Goal: Information Seeking & Learning: Learn about a topic

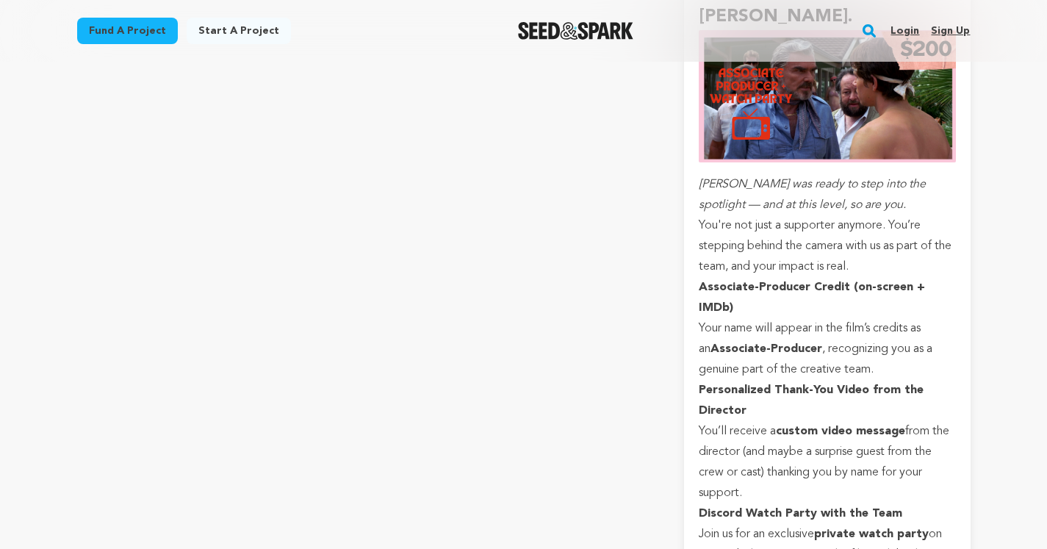
scroll to position [5521, 0]
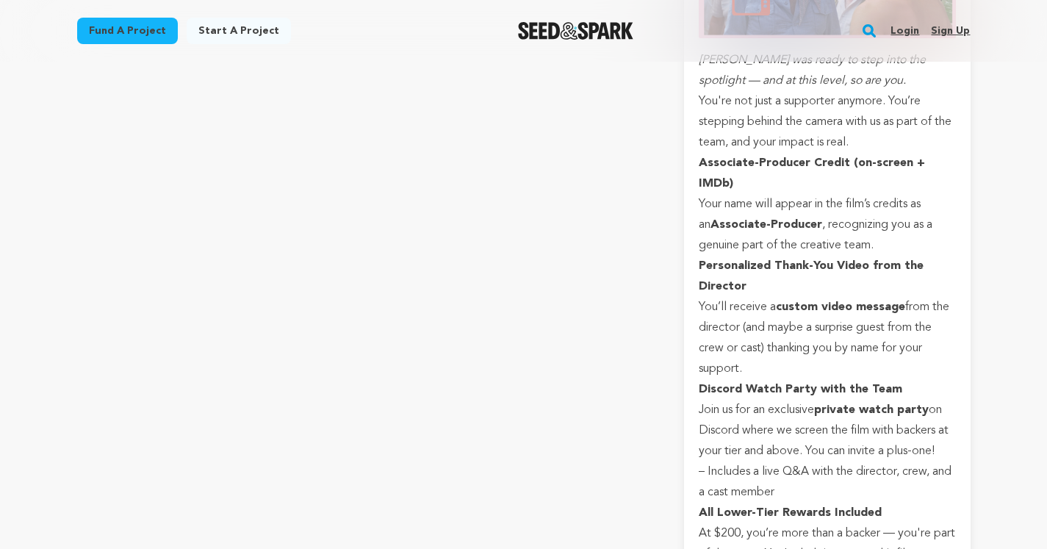
click at [403, 298] on p at bounding box center [363, 310] width 572 height 24
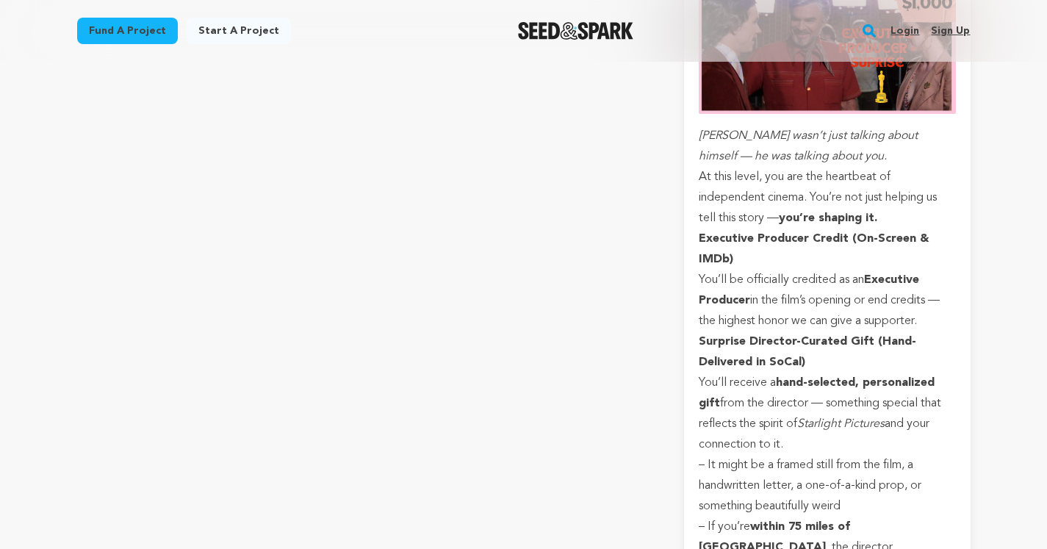
scroll to position [7265, 0]
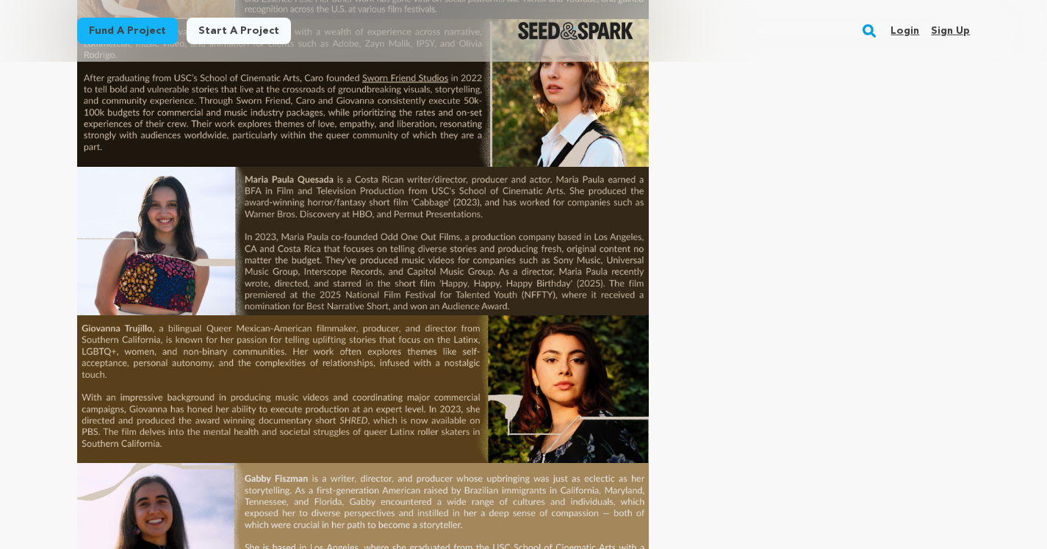
scroll to position [6145, 0]
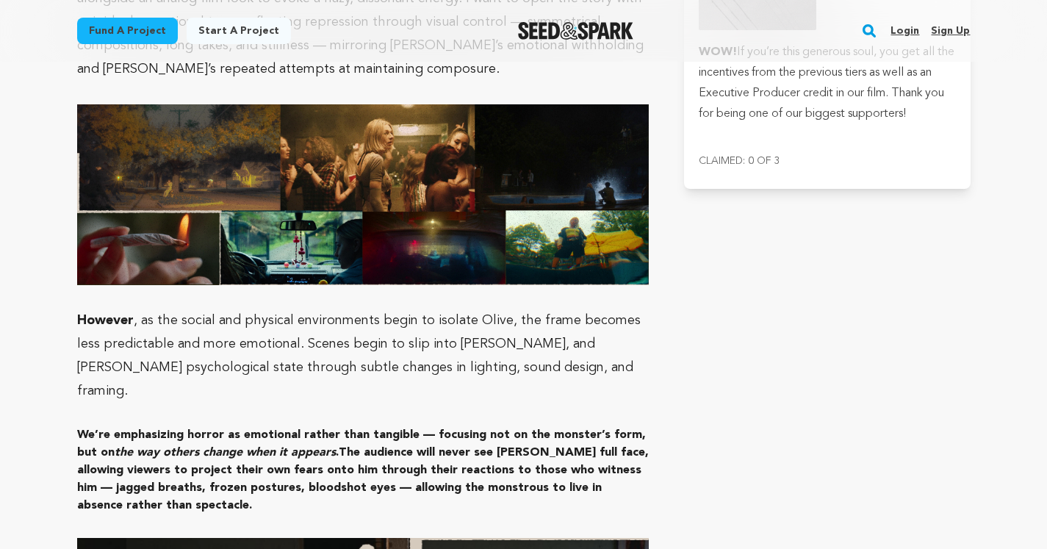
scroll to position [3978, 0]
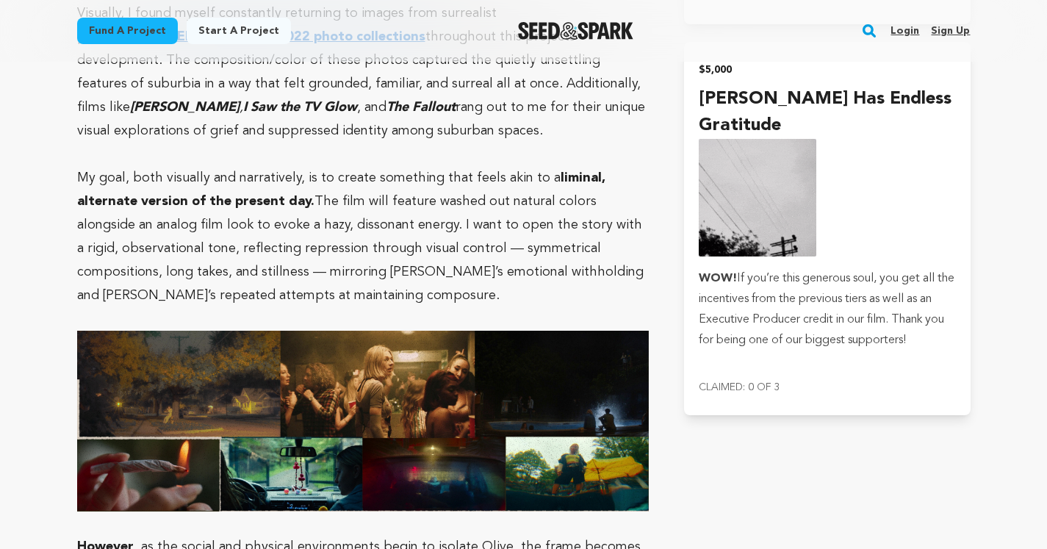
drag, startPoint x: 667, startPoint y: 450, endPoint x: 659, endPoint y: 462, distance: 14.3
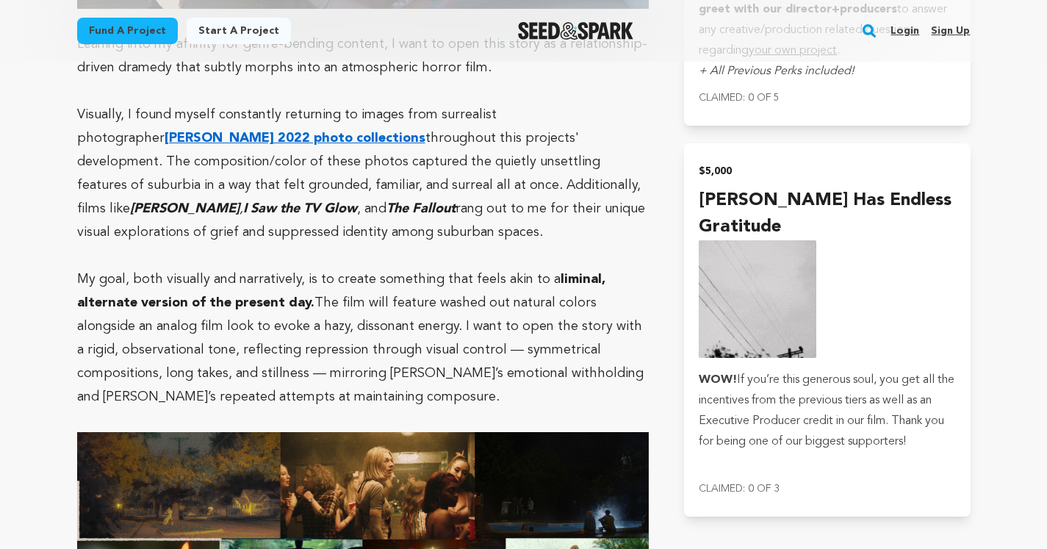
scroll to position [3878, 0]
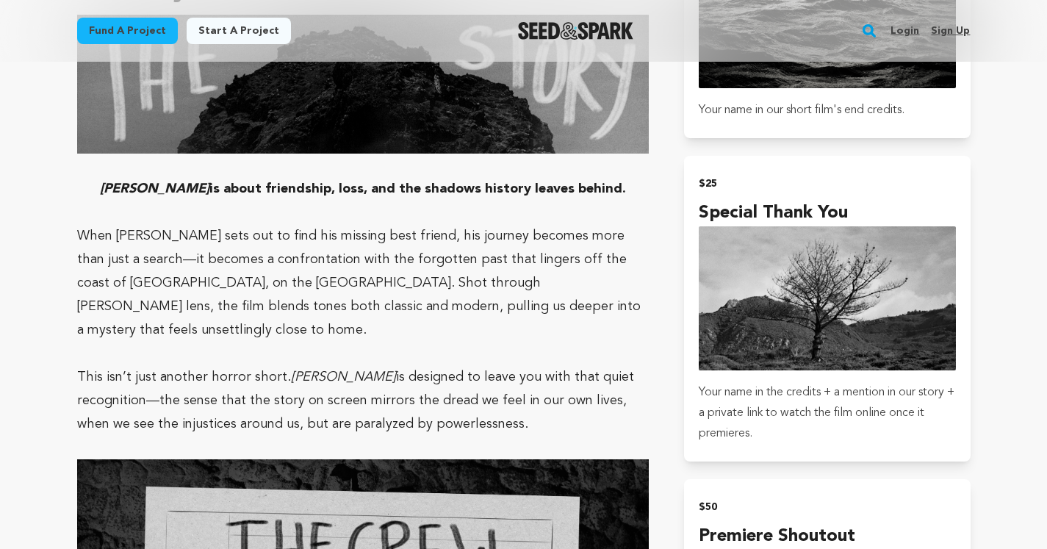
scroll to position [976, 0]
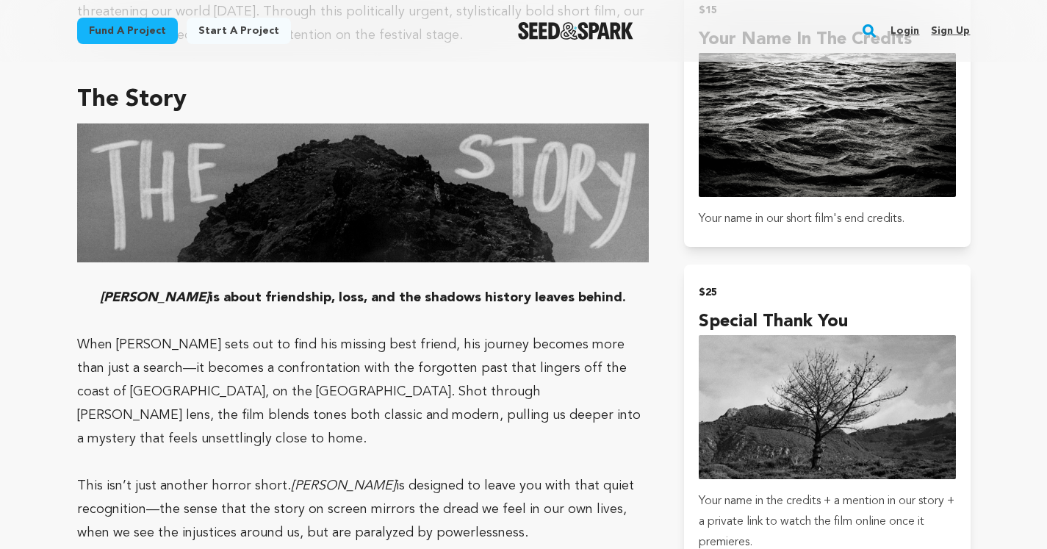
click at [113, 95] on h3 "The Story" at bounding box center [363, 99] width 572 height 35
drag, startPoint x: 406, startPoint y: 527, endPoint x: 118, endPoint y: 104, distance: 511.8
click at [111, 99] on h3 "The Story" at bounding box center [363, 99] width 572 height 35
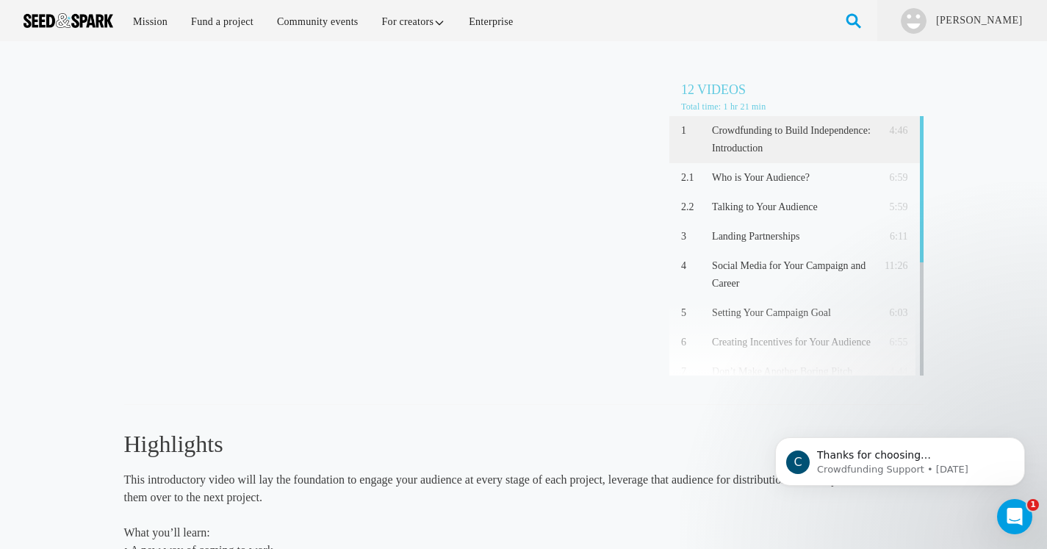
click at [604, 480] on p "This introductory video will lay the foundation to engage your audience at ever…" at bounding box center [483, 488] width 719 height 35
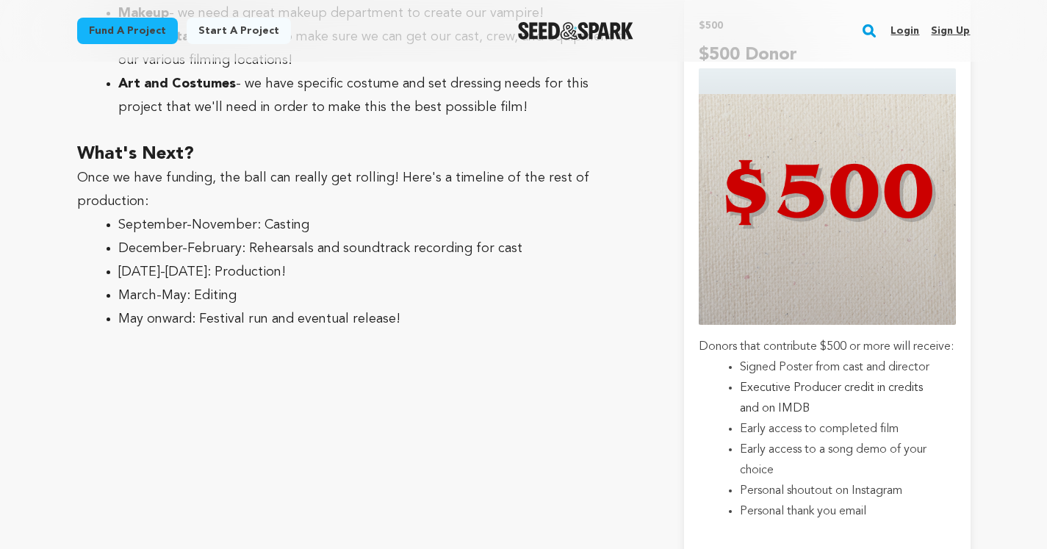
scroll to position [3291, 0]
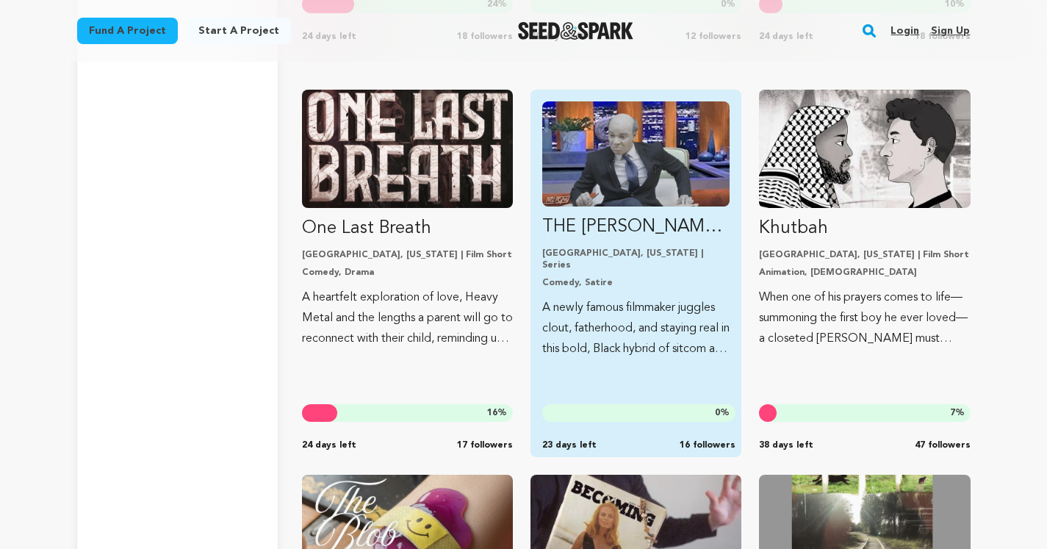
scroll to position [4844, 0]
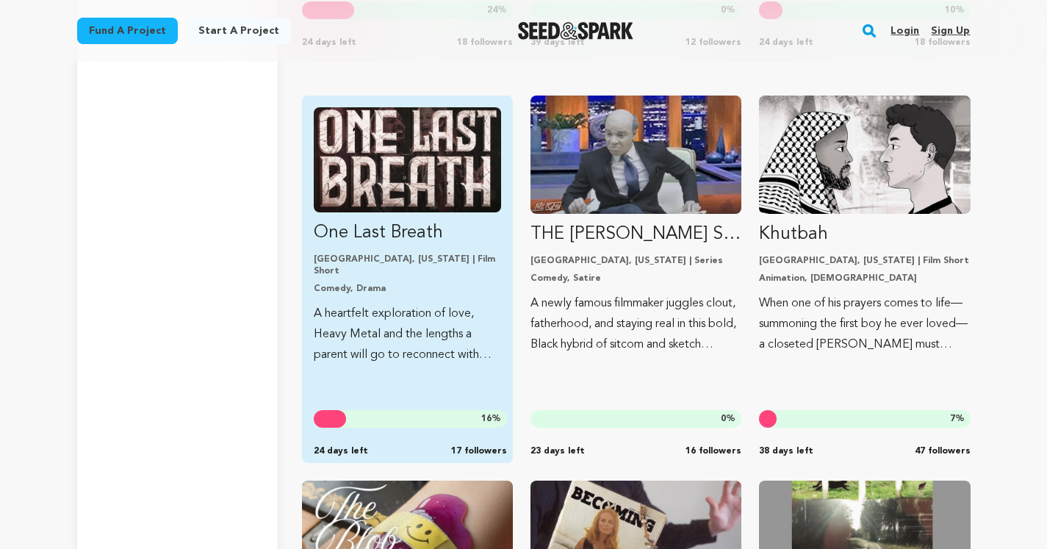
click at [405, 173] on img "Fund One Last Breath" at bounding box center [407, 159] width 187 height 105
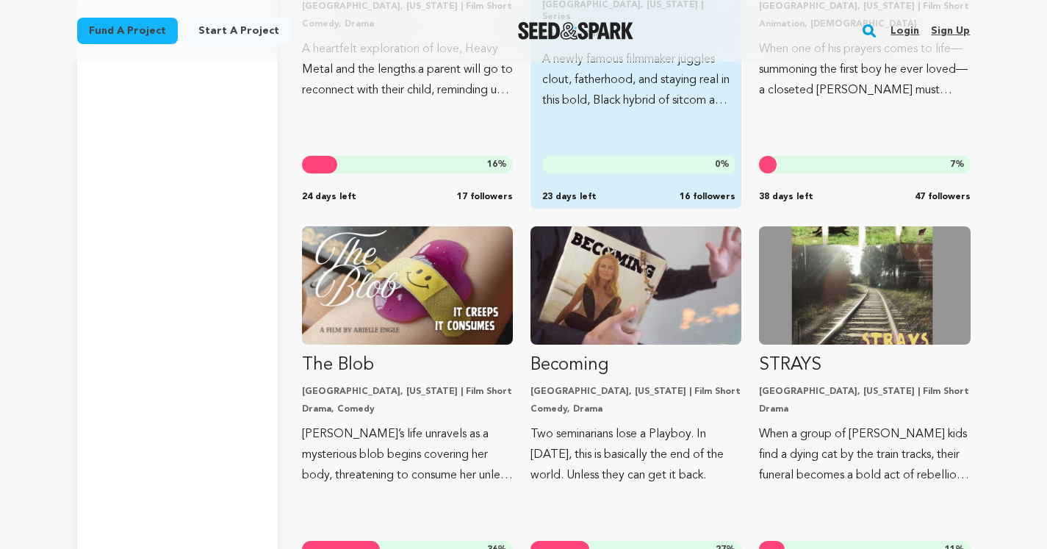
scroll to position [5197, 0]
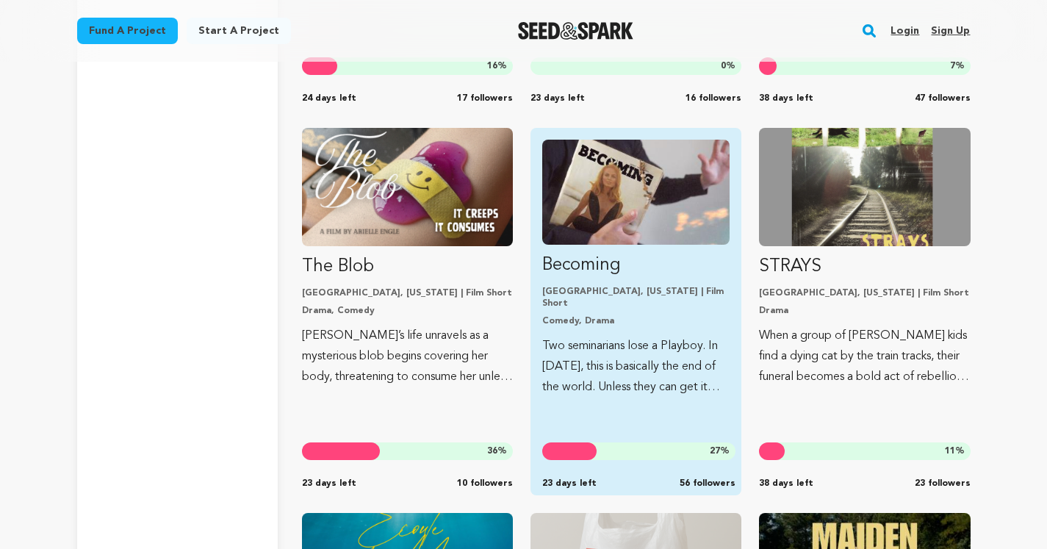
click at [557, 319] on link "Becoming Orange, California | Film Short Comedy, Drama Two seminarians lose a P…" at bounding box center [635, 269] width 187 height 258
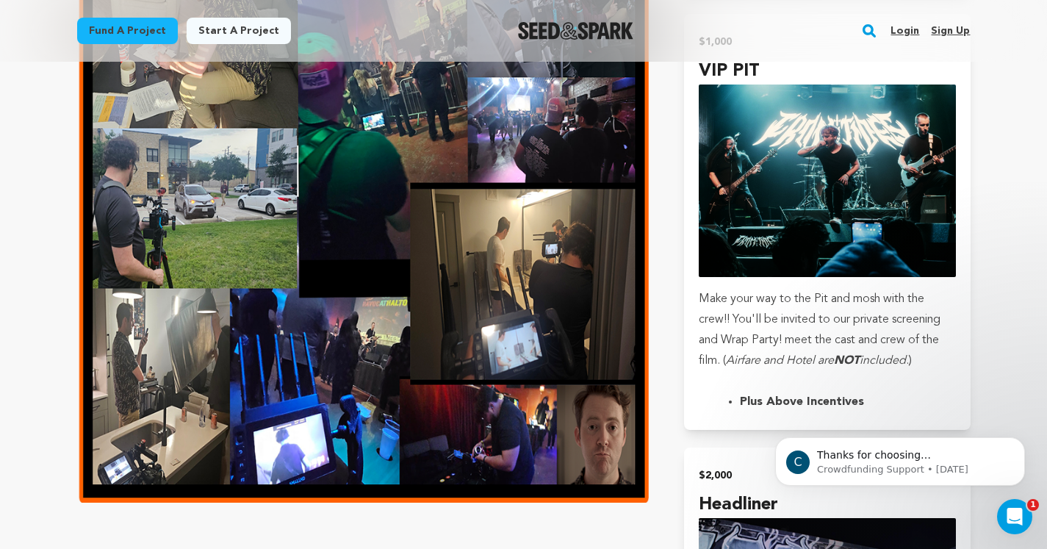
scroll to position [3481, 0]
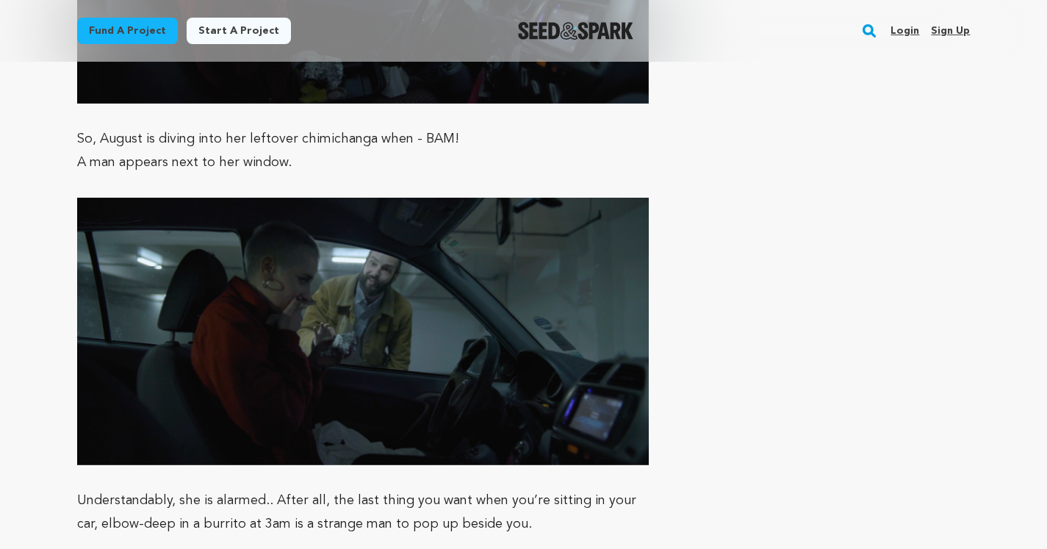
scroll to position [3431, 0]
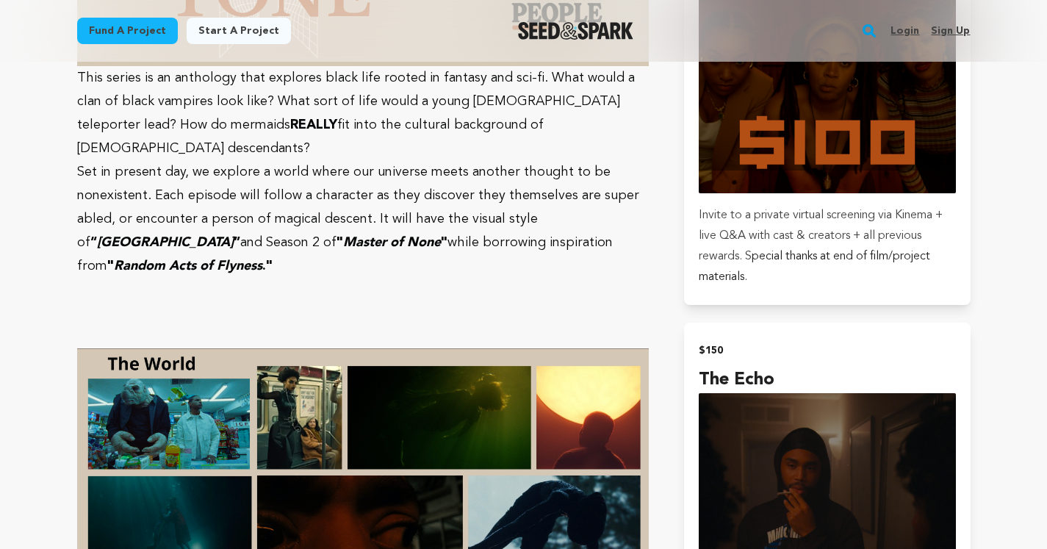
scroll to position [3152, 0]
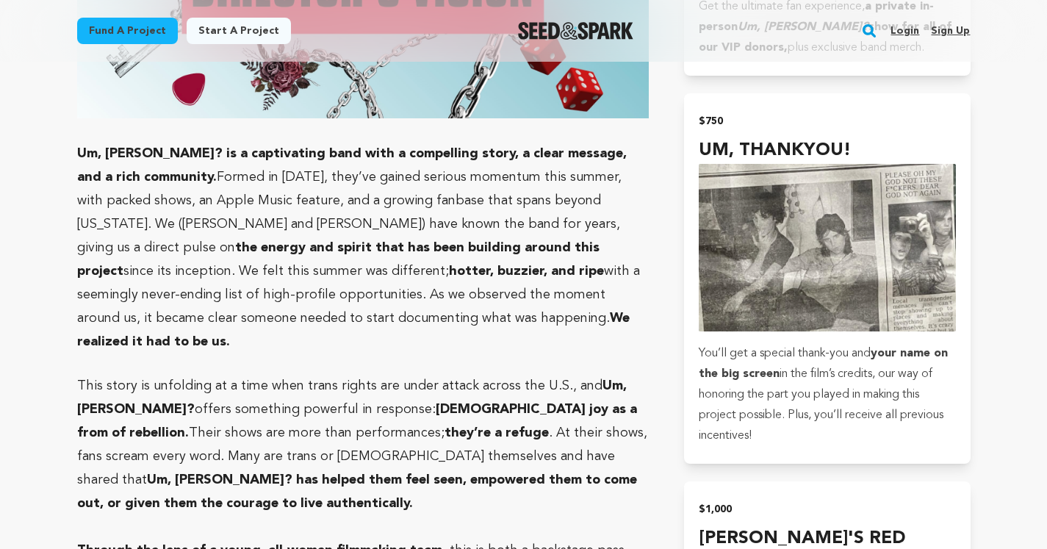
scroll to position [3322, 0]
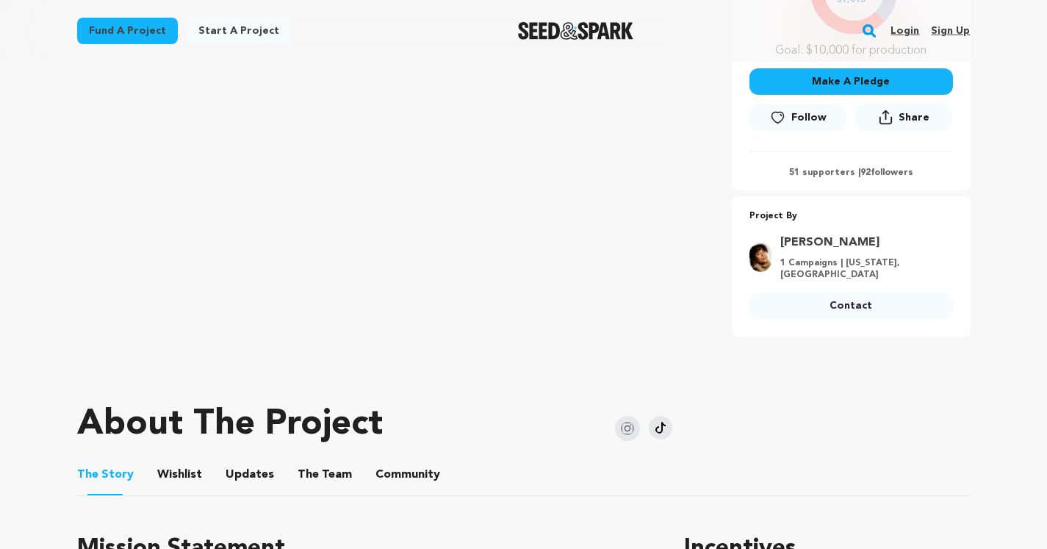
scroll to position [202, 0]
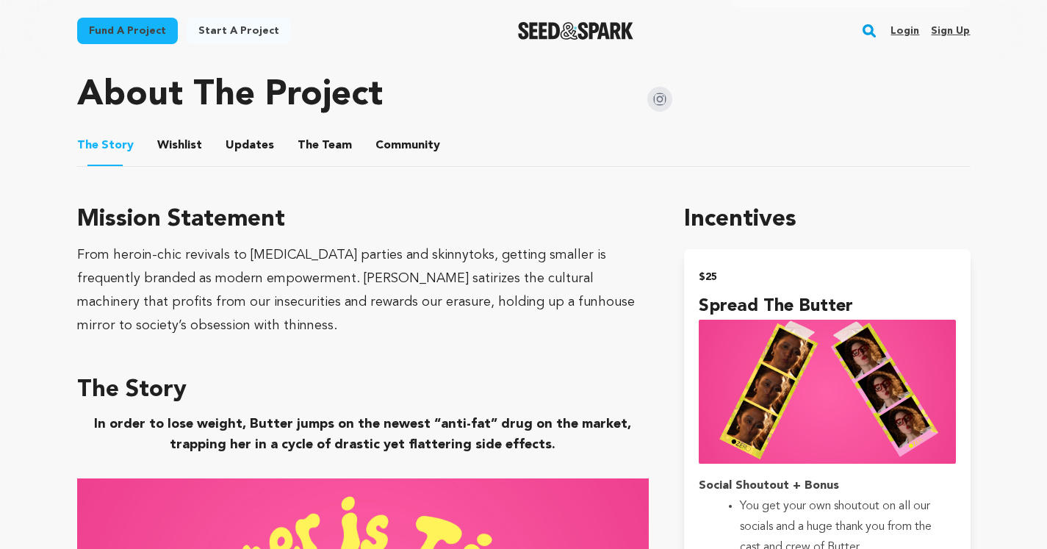
scroll to position [762, 0]
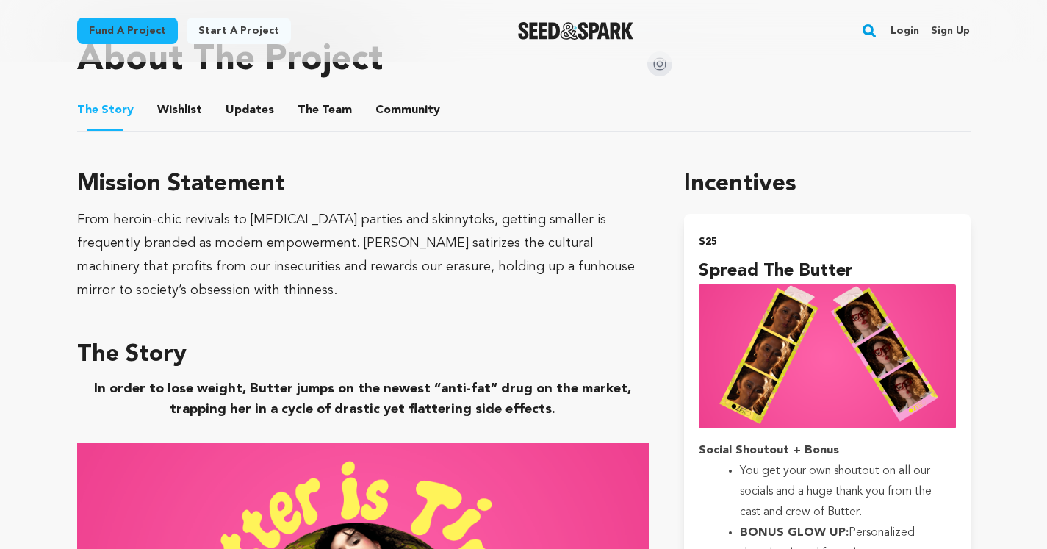
click at [262, 242] on div "From heroin-chic revivals to Ozempic parties and skinnytoks, getting smaller is…" at bounding box center [363, 255] width 572 height 94
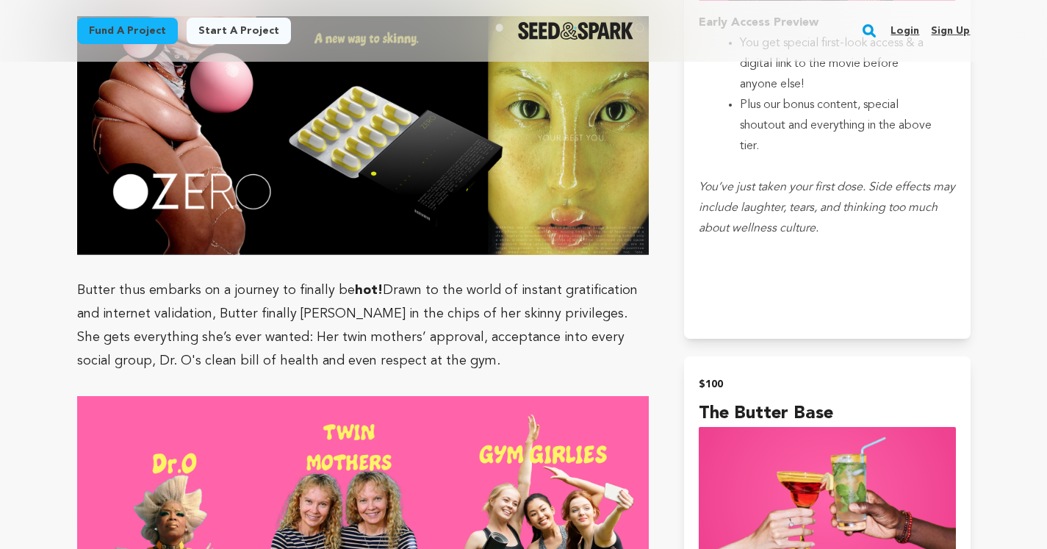
scroll to position [1738, 0]
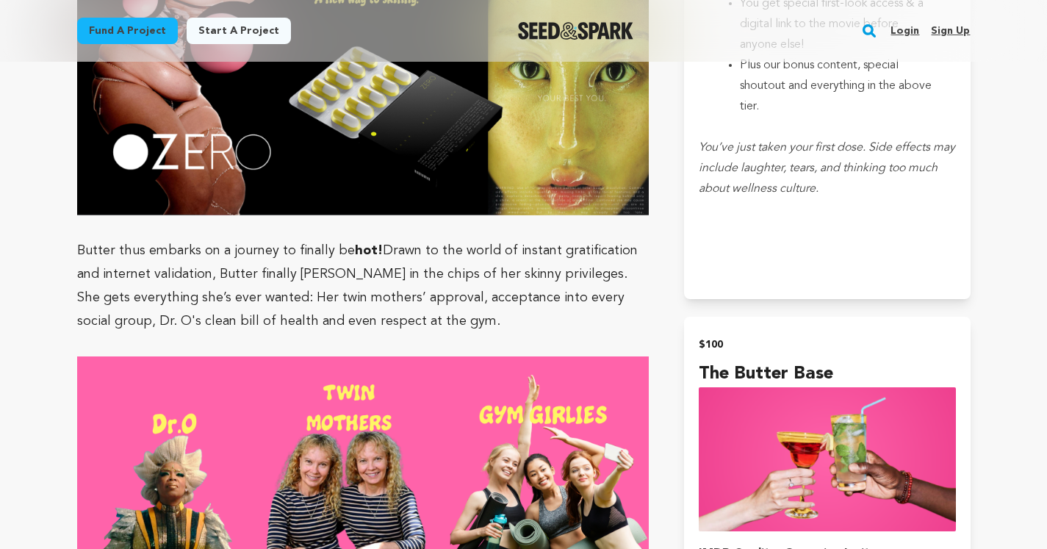
click at [367, 347] on p at bounding box center [363, 345] width 572 height 24
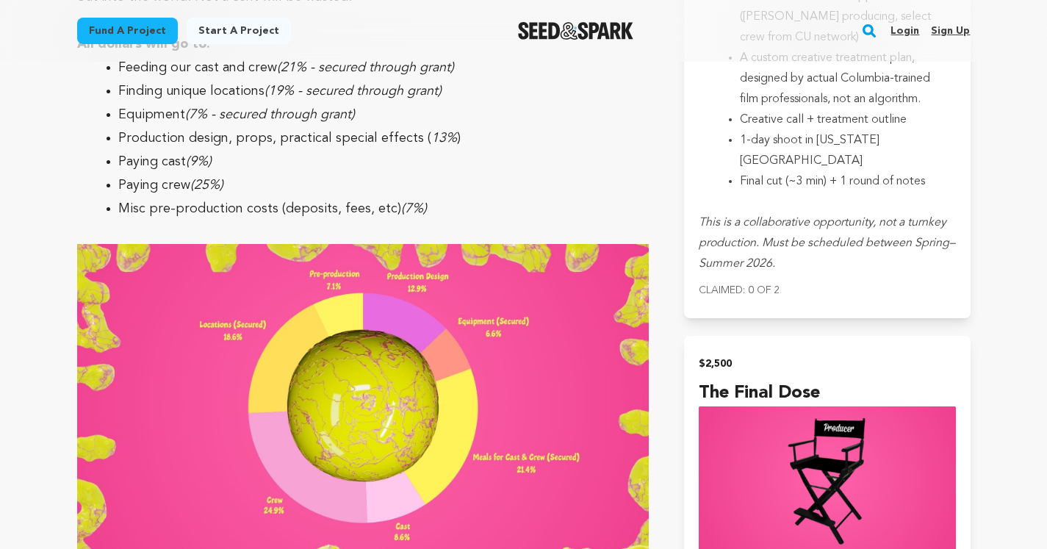
scroll to position [5870, 0]
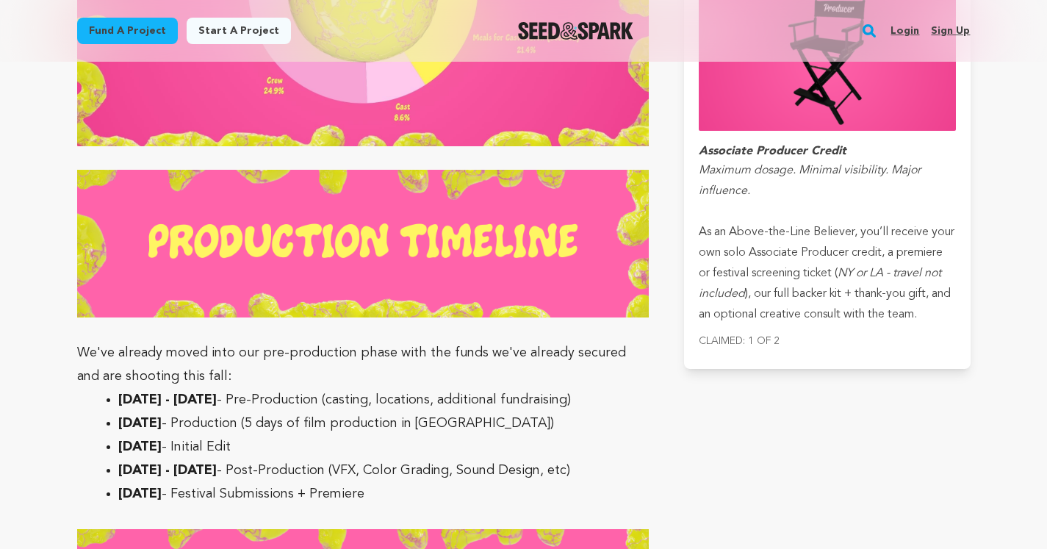
drag, startPoint x: 508, startPoint y: 538, endPoint x: 112, endPoint y: 314, distance: 454.3
click at [366, 341] on p "We've already moved into our pre-production phase with the funds we've already …" at bounding box center [363, 364] width 572 height 47
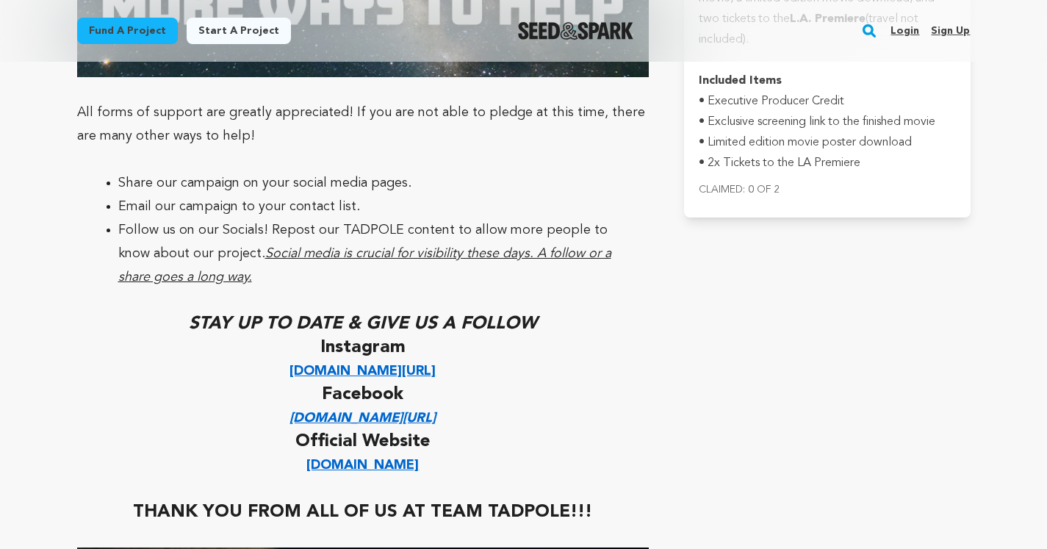
scroll to position [4397, 0]
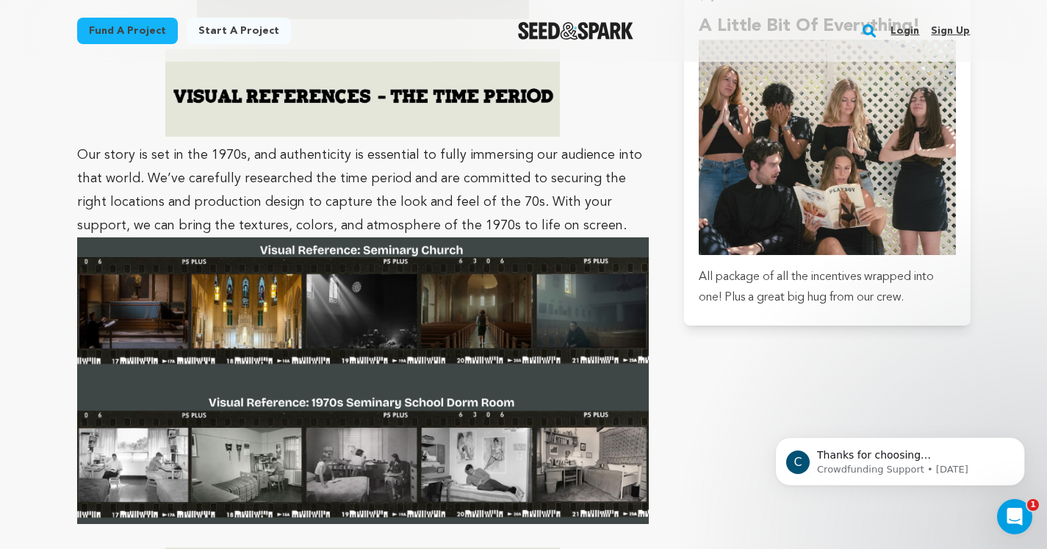
scroll to position [3979, 0]
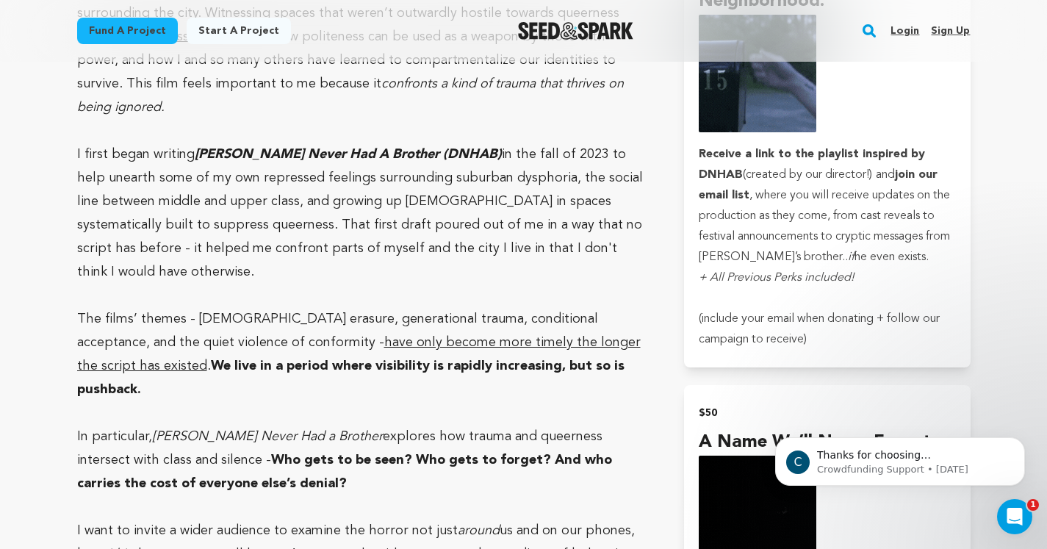
scroll to position [1454, 0]
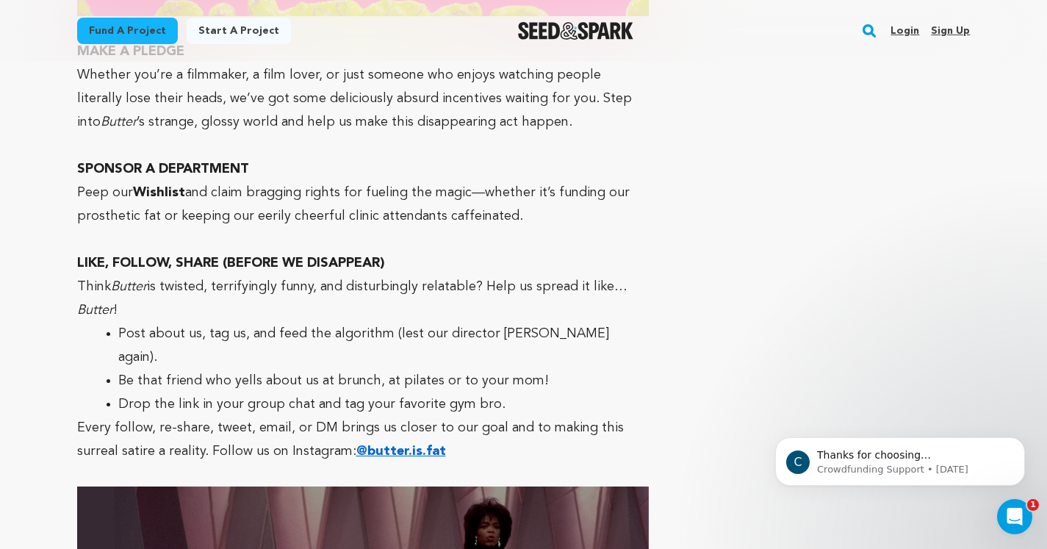
scroll to position [6908, 0]
